Goal: Information Seeking & Learning: Learn about a topic

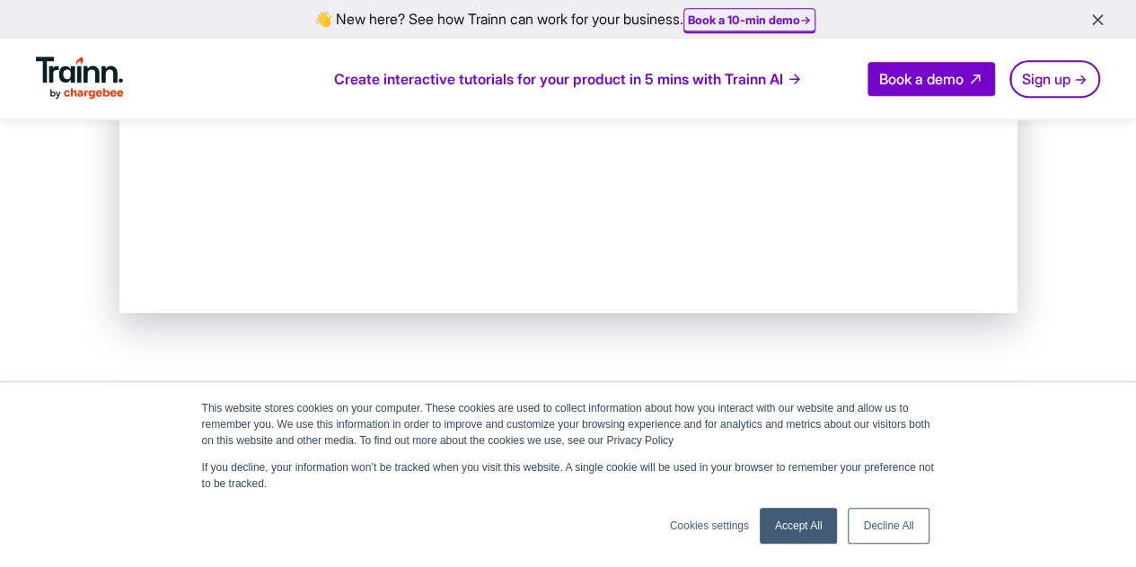
scroll to position [992, 0]
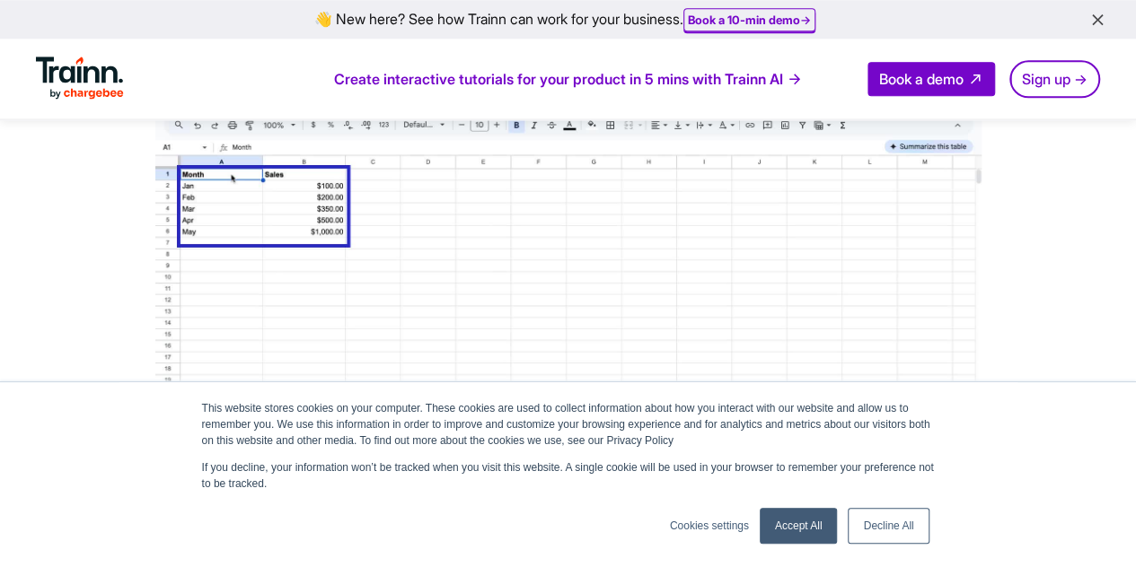
click at [1098, 15] on icon "button" at bounding box center [1097, 21] width 19 height 20
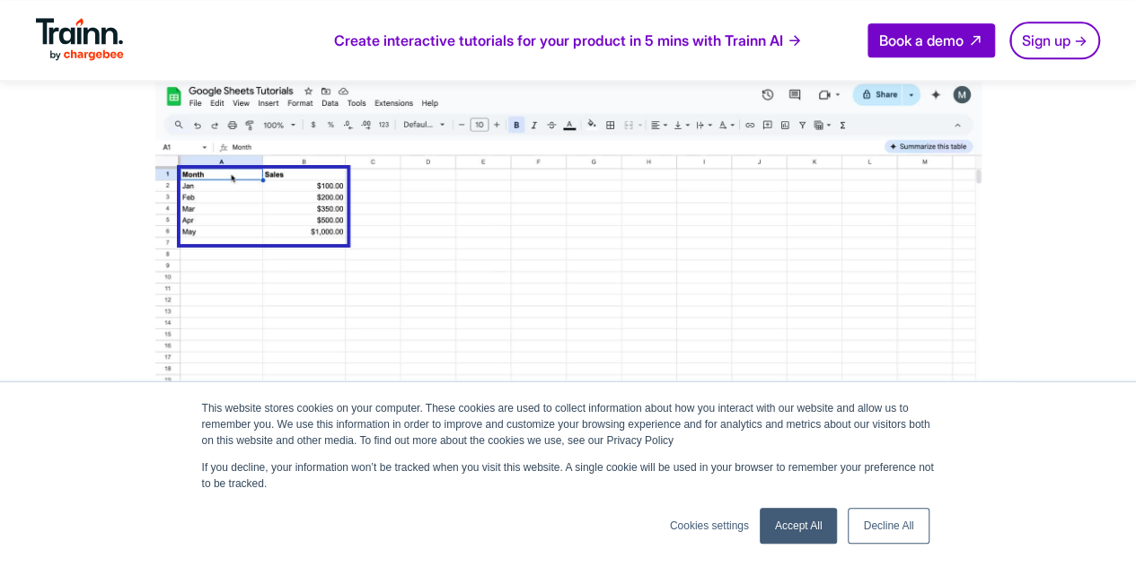
click at [899, 527] on link "Decline All" at bounding box center [887, 526] width 81 height 36
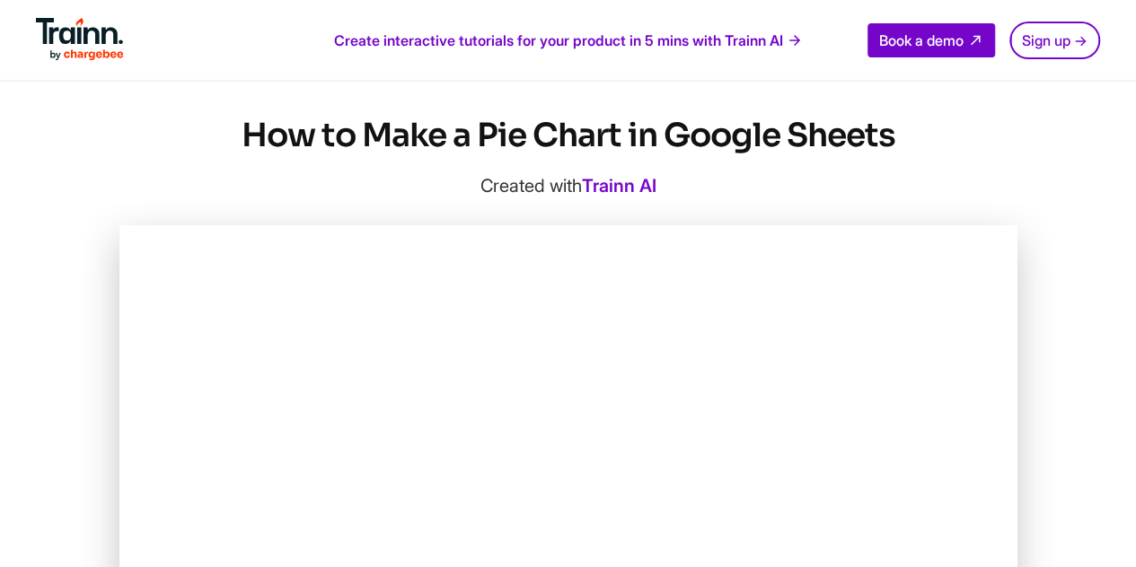
scroll to position [0, 0]
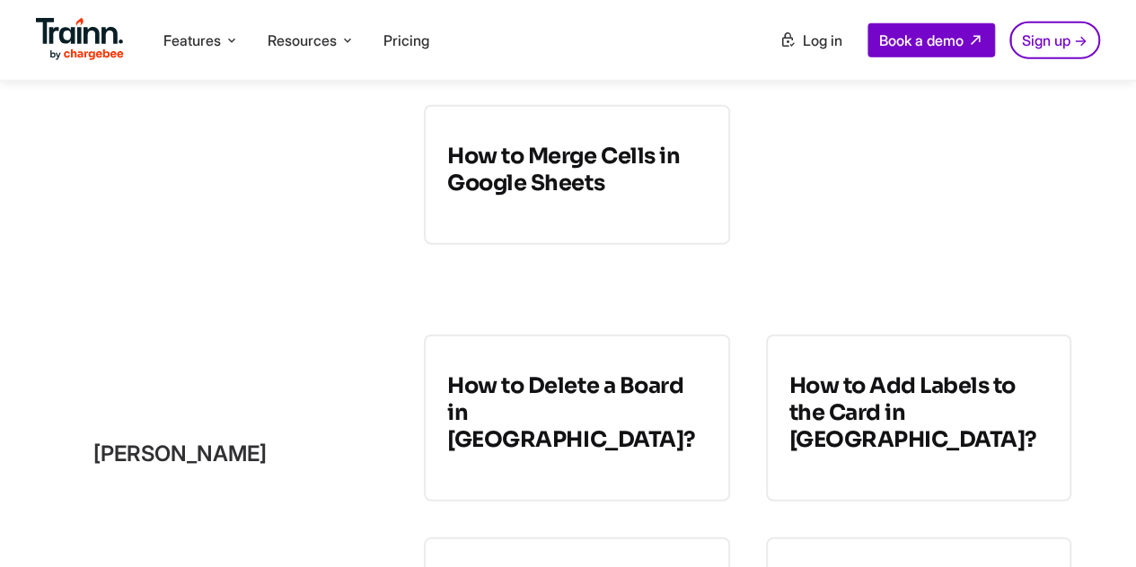
scroll to position [5092, 0]
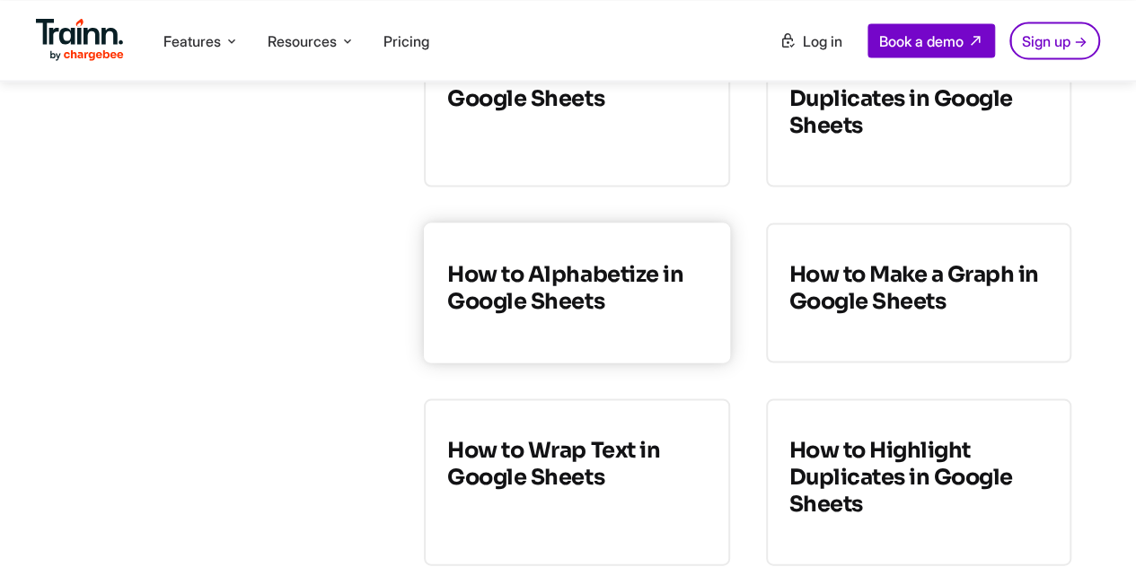
click at [570, 281] on h3 "How to Alphabetize in Google Sheets" at bounding box center [576, 287] width 259 height 54
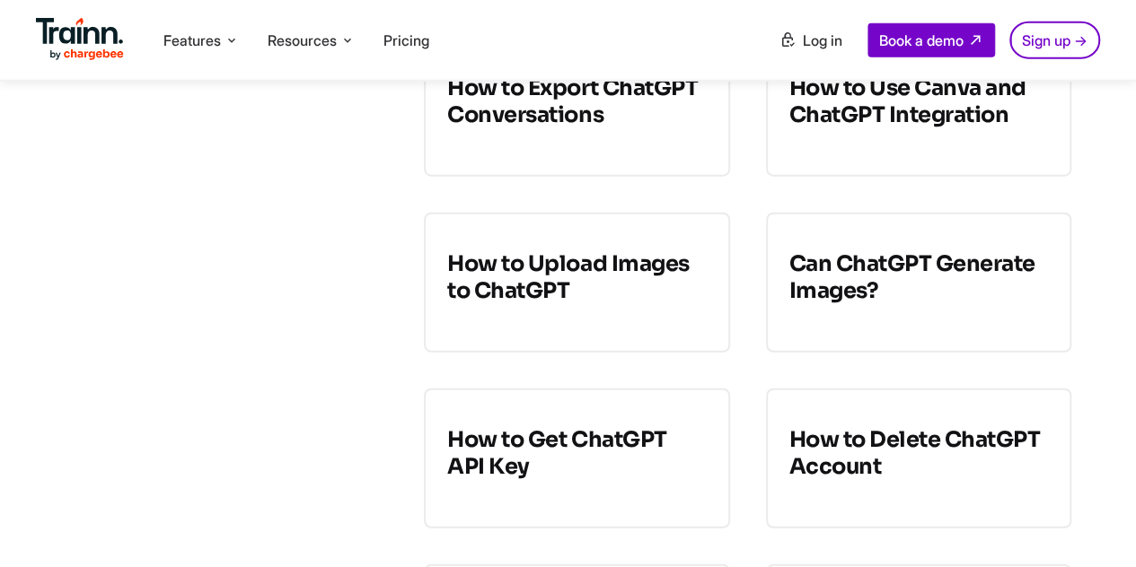
scroll to position [12515, 0]
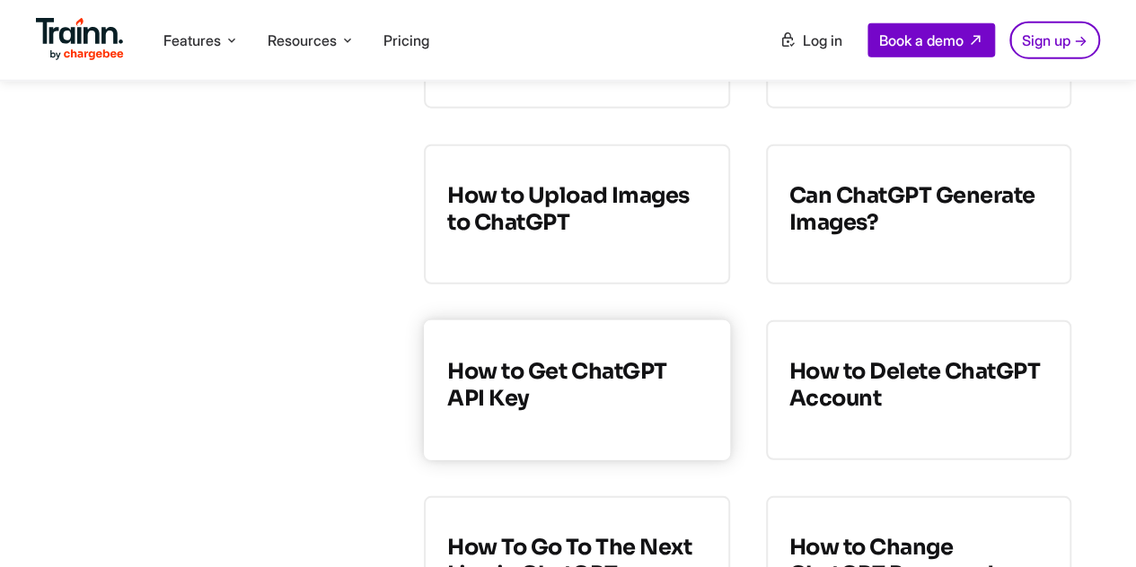
click at [590, 358] on h3 "How to Get ChatGPT API Key" at bounding box center [576, 385] width 259 height 54
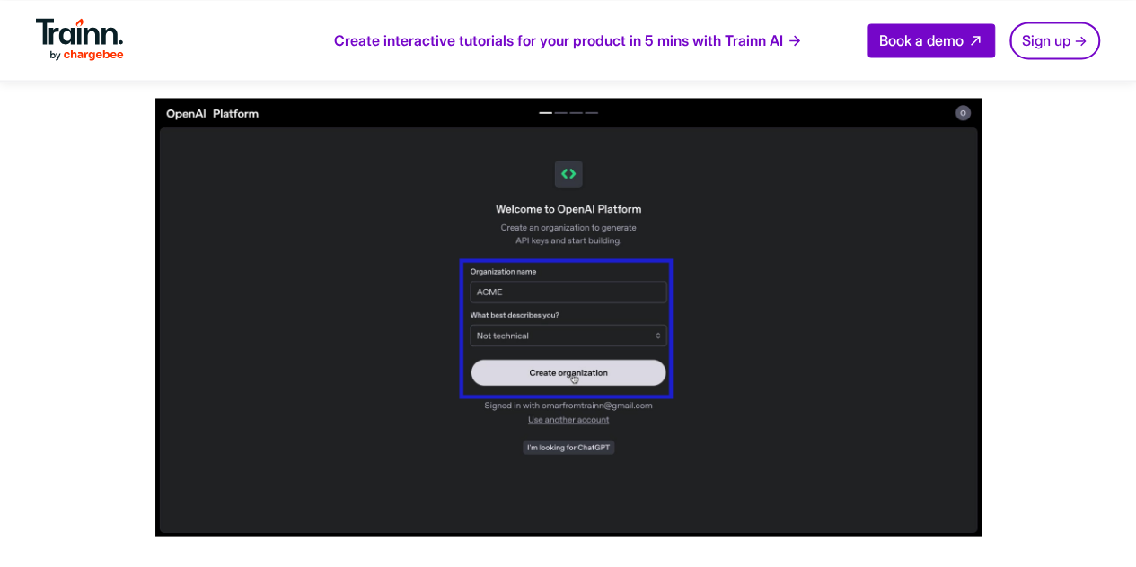
scroll to position [1984, 0]
